Goal: Task Accomplishment & Management: Manage account settings

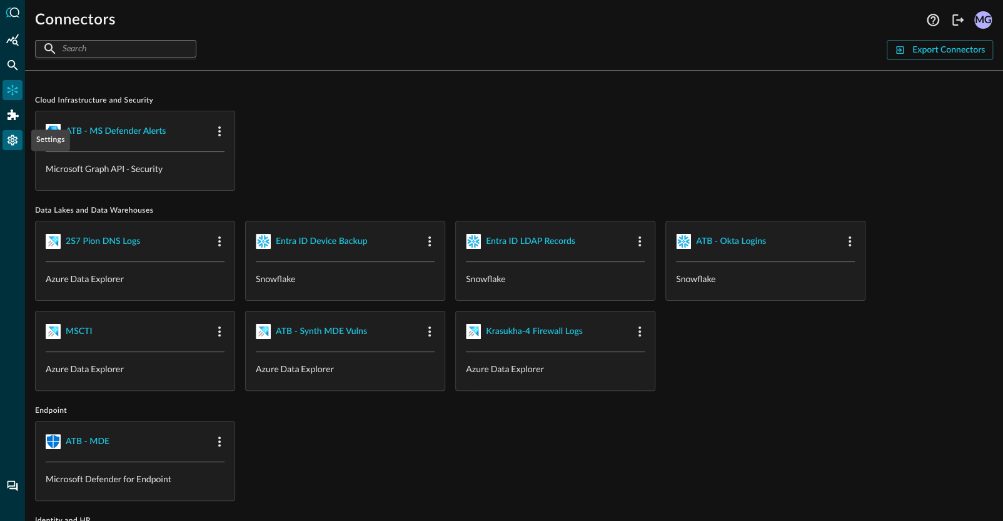
click at [9, 145] on icon "Settings" at bounding box center [12, 140] width 13 height 13
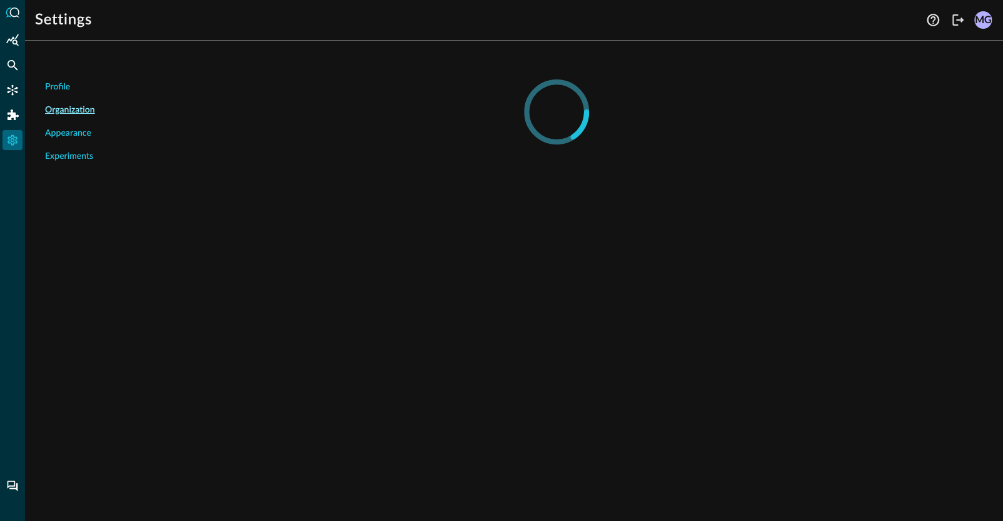
click at [66, 111] on span "Organization" at bounding box center [70, 110] width 50 height 13
click at [83, 113] on span "Organization" at bounding box center [70, 110] width 50 height 13
click at [82, 108] on span "Organization" at bounding box center [70, 110] width 50 height 13
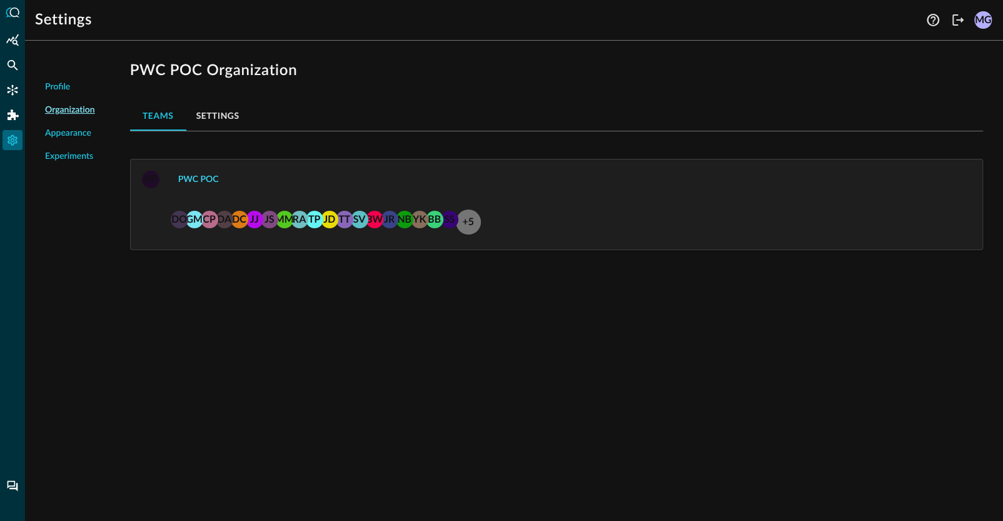
click at [194, 177] on button "PWC POC" at bounding box center [199, 179] width 56 height 20
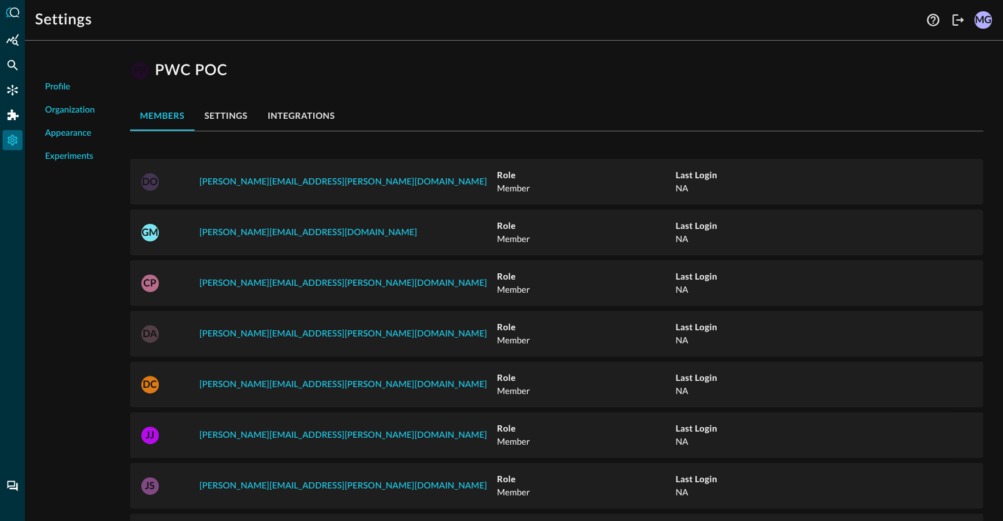
click at [224, 120] on button "settings" at bounding box center [225, 116] width 63 height 30
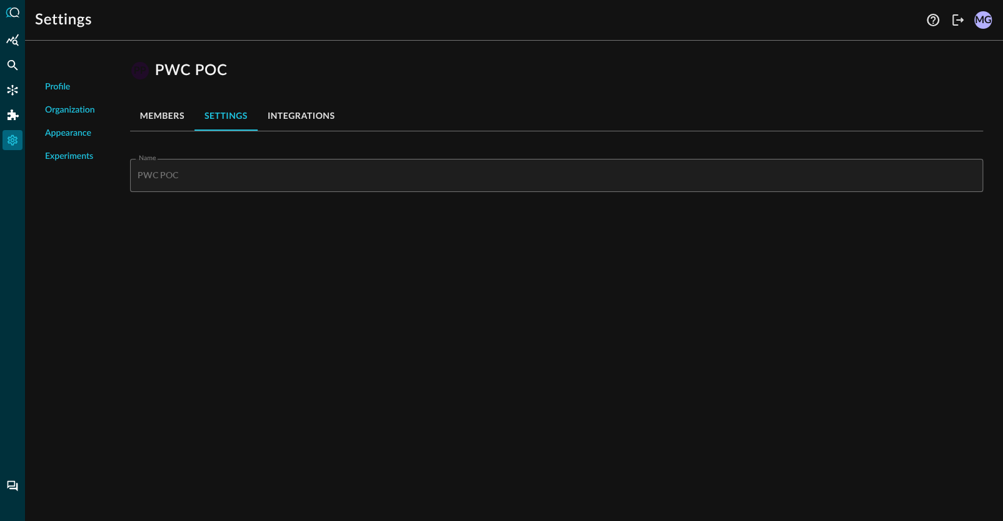
click at [319, 114] on button "integrations" at bounding box center [302, 116] width 88 height 30
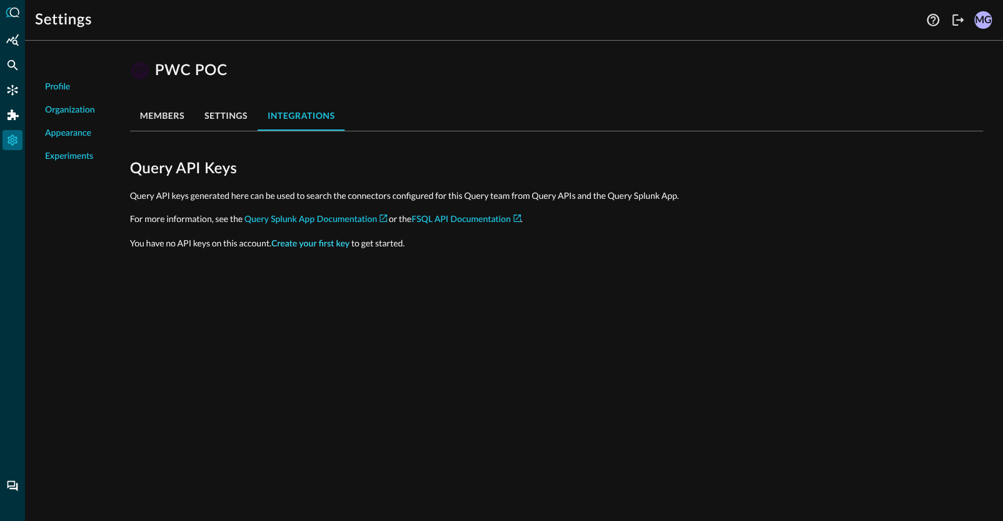
click at [332, 240] on link "Create your first key" at bounding box center [310, 243] width 78 height 9
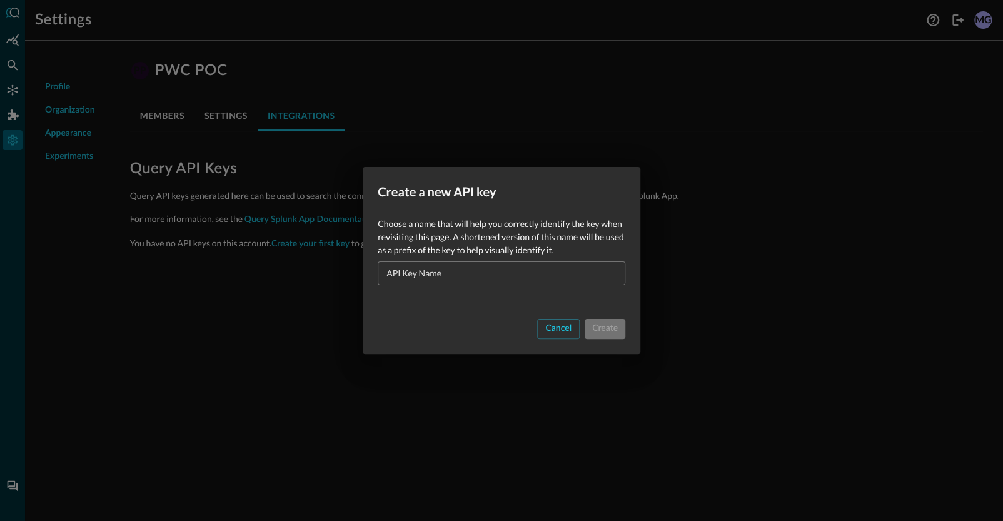
click at [448, 279] on input "API Key Name" at bounding box center [505, 272] width 240 height 23
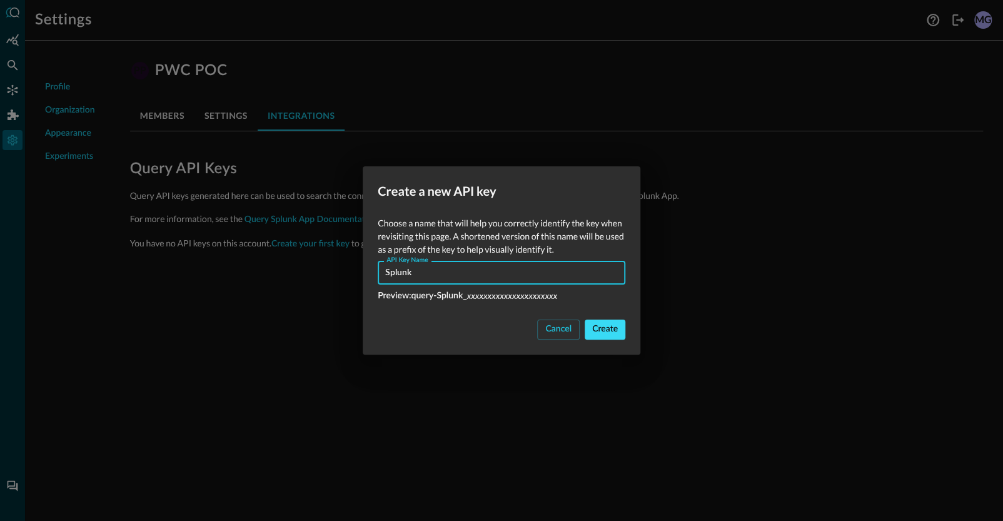
type input "Splunk"
click at [606, 334] on button "Create" at bounding box center [605, 329] width 41 height 20
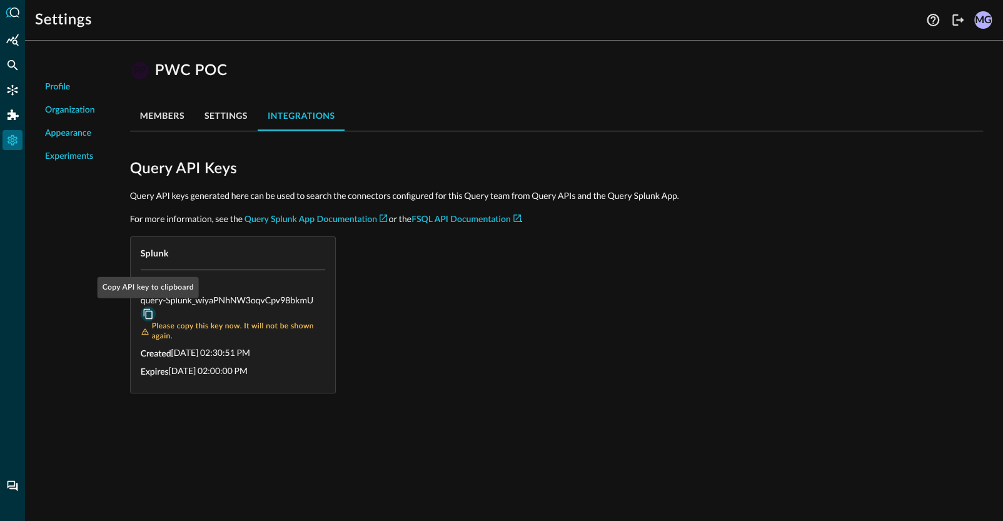
click at [148, 311] on icon "Copy API key to clipboard" at bounding box center [147, 314] width 9 height 11
click at [367, 216] on link "Query Splunk App Documentation" at bounding box center [315, 219] width 143 height 9
